Goal: Task Accomplishment & Management: Use online tool/utility

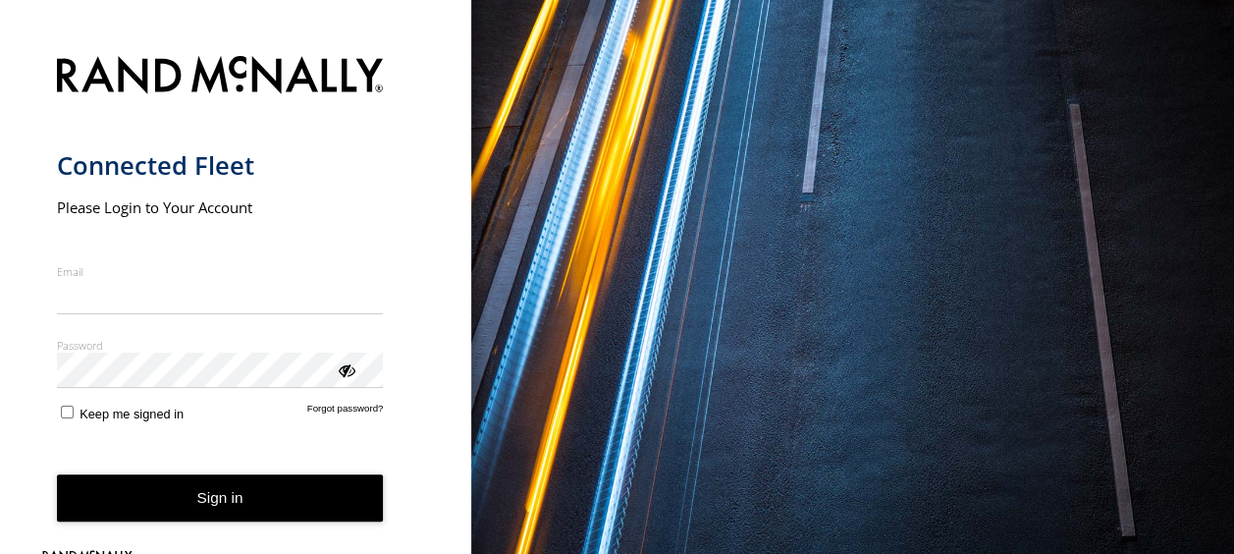
type input "**********"
click at [348, 381] on div "Password Enter you login password" at bounding box center [220, 363] width 327 height 51
click at [348, 373] on div "ViewPassword" at bounding box center [346, 369] width 20 height 20
click at [231, 504] on button "Sign in" at bounding box center [220, 498] width 327 height 48
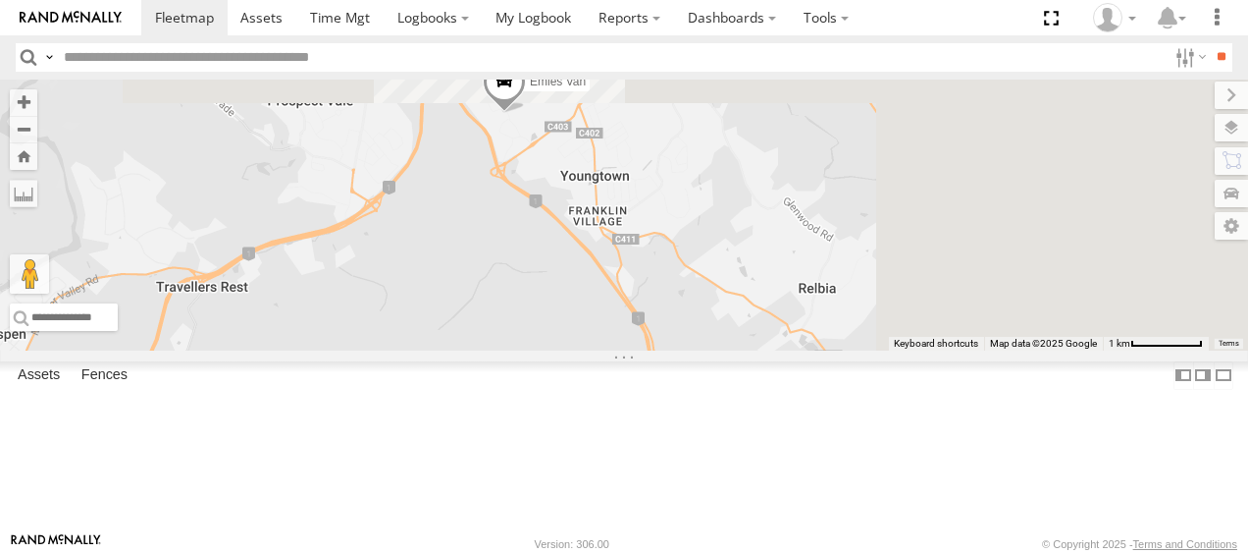
drag, startPoint x: 1205, startPoint y: 207, endPoint x: 853, endPoint y: 422, distance: 412.7
click at [853, 351] on div "[PERSON_NAME] Ranger Hino Truck [PERSON_NAME] Emies Van" at bounding box center [624, 215] width 1248 height 272
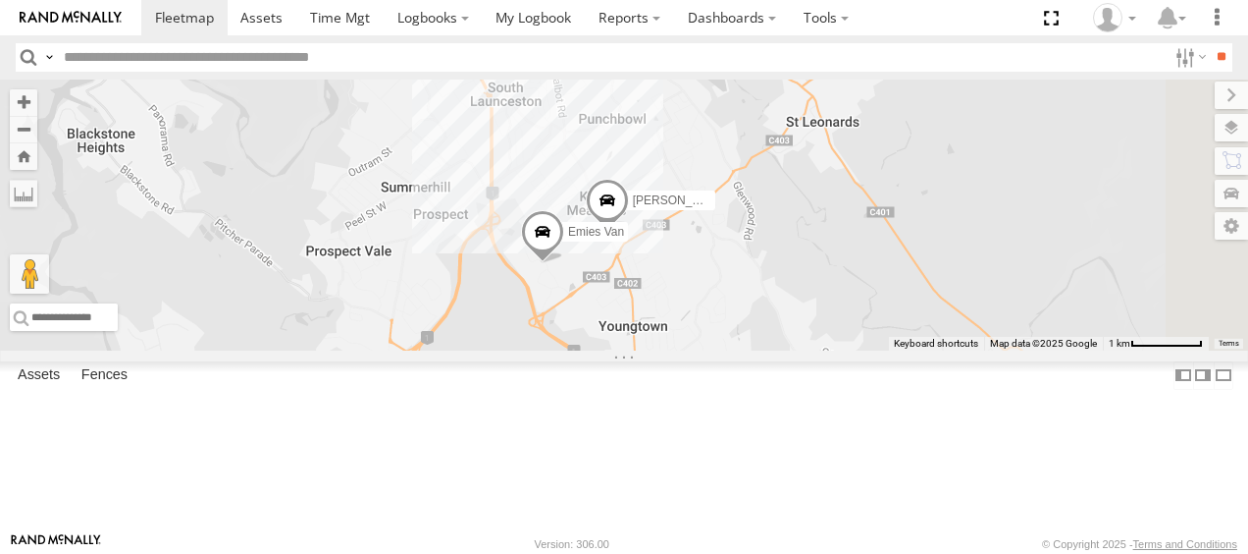
drag, startPoint x: 913, startPoint y: 239, endPoint x: 952, endPoint y: 344, distance: 111.2
click at [952, 344] on div "[PERSON_NAME] Ranger Hino Truck [PERSON_NAME] Emies Van" at bounding box center [624, 215] width 1248 height 272
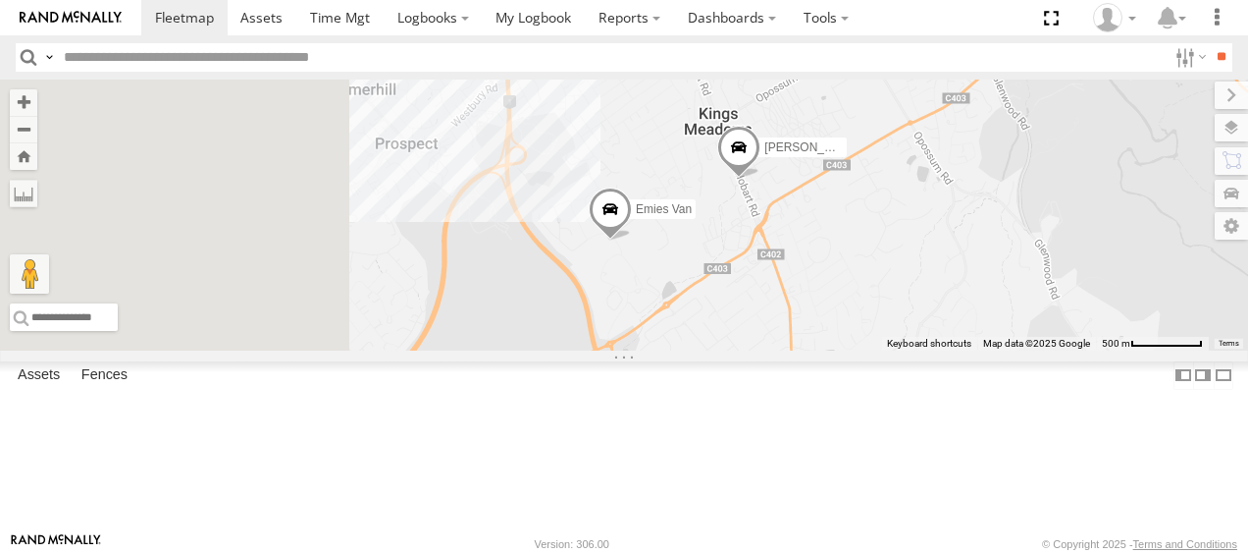
drag, startPoint x: 894, startPoint y: 343, endPoint x: 1036, endPoint y: 285, distance: 153.6
click at [1036, 285] on div "[PERSON_NAME] Ranger Hino Truck [PERSON_NAME] Emies Van" at bounding box center [624, 215] width 1248 height 272
